Goal: Information Seeking & Learning: Learn about a topic

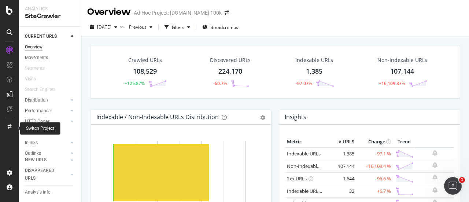
click at [11, 128] on icon at bounding box center [10, 127] width 4 height 4
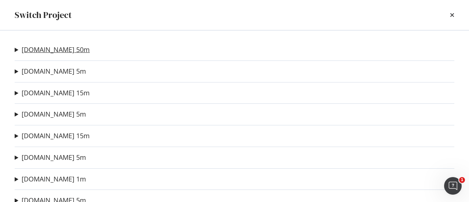
click at [53, 50] on link "[DOMAIN_NAME] 50m" at bounding box center [56, 50] width 68 height 8
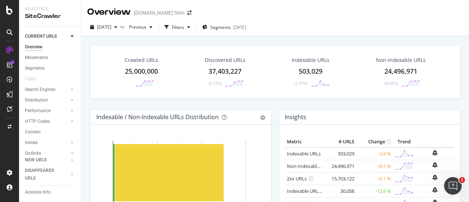
drag, startPoint x: 144, startPoint y: 72, endPoint x: 218, endPoint y: 34, distance: 82.9
click at [144, 72] on div "25,000,000" at bounding box center [141, 72] width 33 height 10
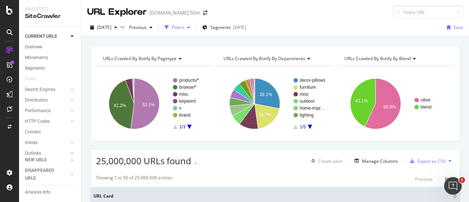
click at [193, 30] on div "Filters" at bounding box center [177, 27] width 31 height 11
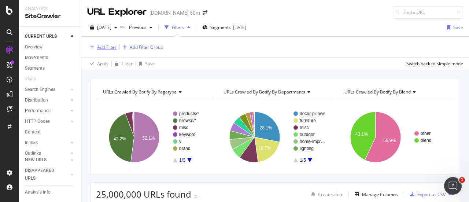
click at [104, 47] on div "Add Filter" at bounding box center [106, 47] width 19 height 6
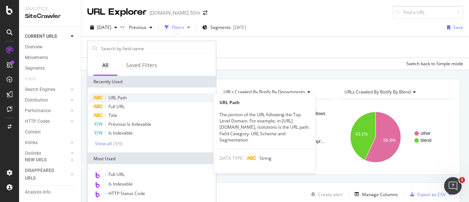
click at [135, 95] on div "URL Path" at bounding box center [151, 97] width 125 height 9
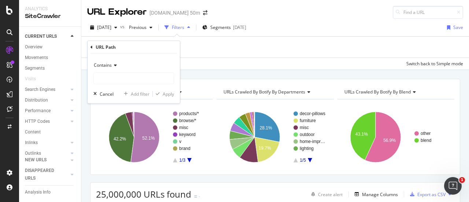
click at [112, 62] on div "Contains" at bounding box center [133, 65] width 81 height 12
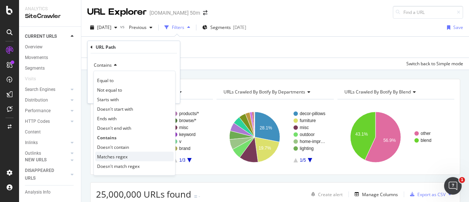
click at [137, 157] on div "Matches regex" at bounding box center [134, 157] width 78 height 10
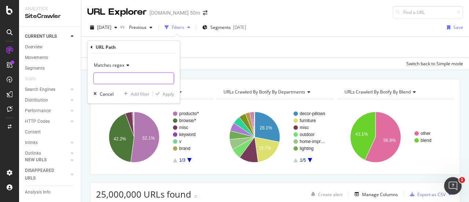
click at [117, 81] on input "text" at bounding box center [134, 79] width 80 height 12
type input "L"
click at [92, 47] on icon at bounding box center [91, 47] width 2 height 4
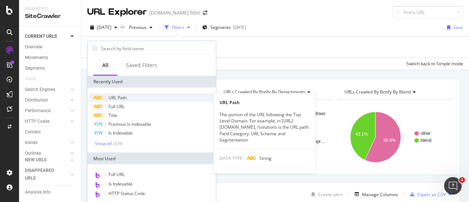
click at [129, 99] on div "URL Path" at bounding box center [151, 97] width 125 height 9
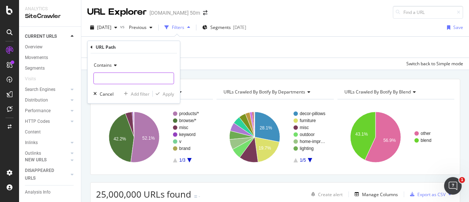
click at [114, 81] on input "text" at bounding box center [134, 79] width 80 height 12
type input "Le+P"
click at [164, 94] on div "Apply" at bounding box center [168, 93] width 11 height 6
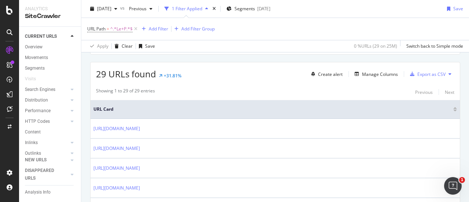
scroll to position [121, 0]
click at [380, 77] on div "Manage Columns" at bounding box center [380, 74] width 36 height 6
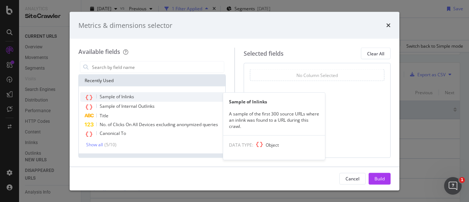
click at [160, 98] on div "Sample of Inlinks" at bounding box center [152, 97] width 144 height 10
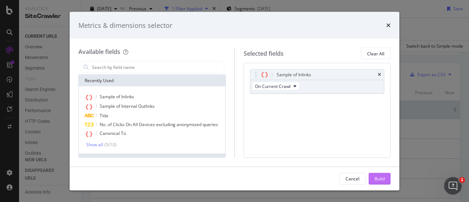
click at [374, 179] on div "Build" at bounding box center [379, 178] width 10 height 6
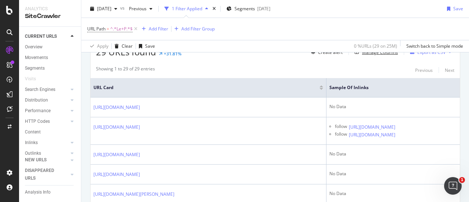
scroll to position [144, 0]
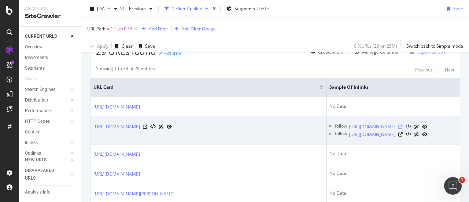
click at [402, 129] on icon at bounding box center [400, 127] width 4 height 4
click at [402, 137] on icon at bounding box center [400, 134] width 4 height 4
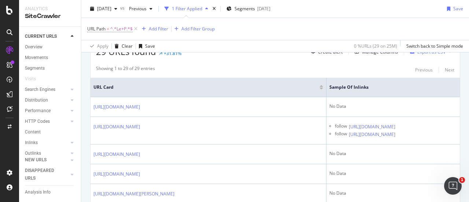
click at [118, 27] on span "^.*Le+P.*$" at bounding box center [121, 29] width 22 height 10
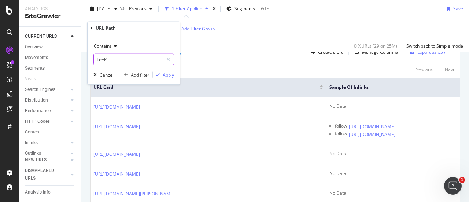
click at [122, 58] on input "Le+P" at bounding box center [128, 59] width 69 height 12
paste input "[URL][DOMAIN_NAME]"
type input "[URL][DOMAIN_NAME]"
click at [172, 75] on div "Apply" at bounding box center [168, 74] width 11 height 6
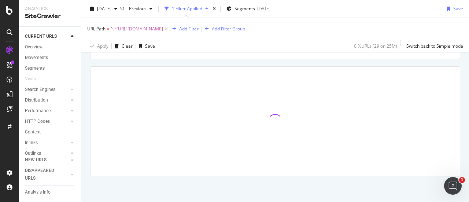
scroll to position [116, 0]
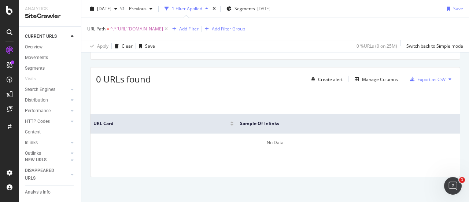
click at [178, 34] on div "URL Path = ^.*[URL][DOMAIN_NAME] Add Filter Add Filter Group" at bounding box center [275, 29] width 376 height 22
click at [163, 33] on span "^.*[URL][DOMAIN_NAME]" at bounding box center [136, 29] width 53 height 10
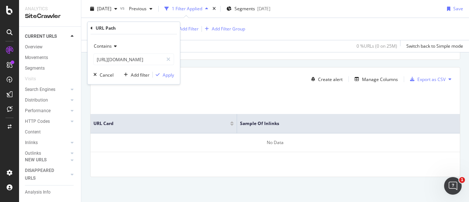
click at [163, 28] on span "^.*[URL][DOMAIN_NAME]" at bounding box center [136, 29] width 53 height 10
click at [151, 60] on input "[URL][DOMAIN_NAME]" at bounding box center [128, 59] width 69 height 12
drag, startPoint x: 159, startPoint y: 60, endPoint x: 96, endPoint y: 60, distance: 63.0
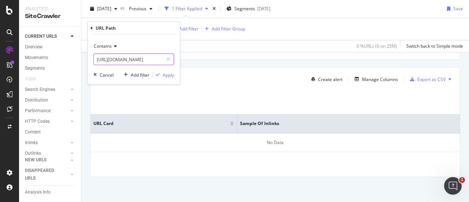
click at [96, 60] on input "[URL][DOMAIN_NAME]" at bounding box center [128, 59] width 69 height 12
click at [155, 57] on input "463-masterClID~245.html" at bounding box center [128, 59] width 69 height 12
type input "463-masterClID~245"
click at [168, 74] on div "Apply" at bounding box center [168, 74] width 11 height 6
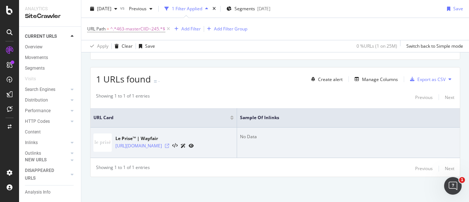
click at [169, 145] on icon at bounding box center [167, 146] width 4 height 4
